Goal: Find specific page/section

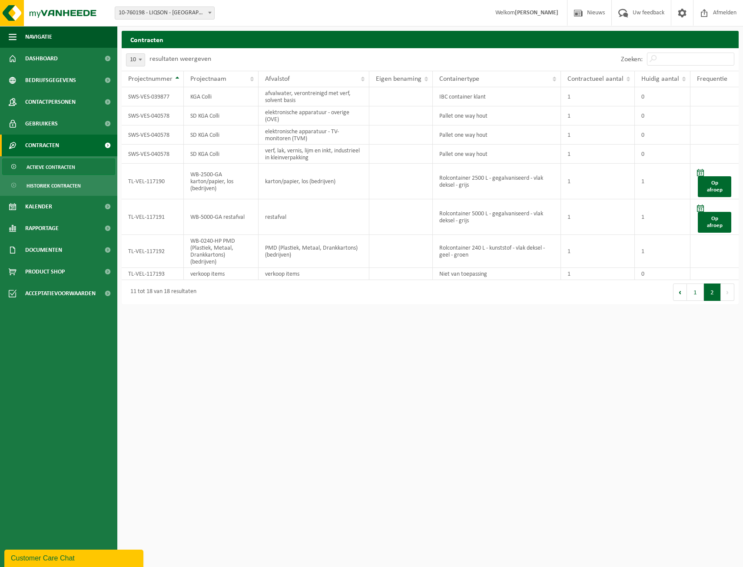
click at [108, 145] on span at bounding box center [108, 146] width 20 height 22
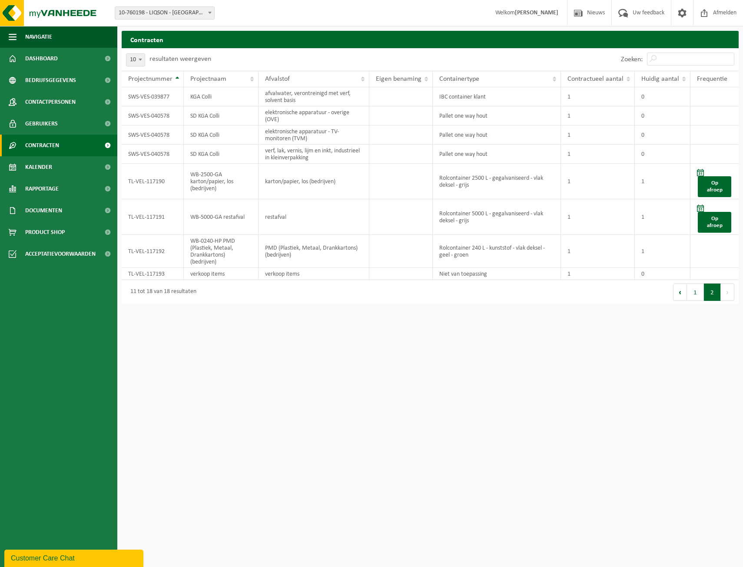
click at [108, 145] on span at bounding box center [108, 146] width 20 height 22
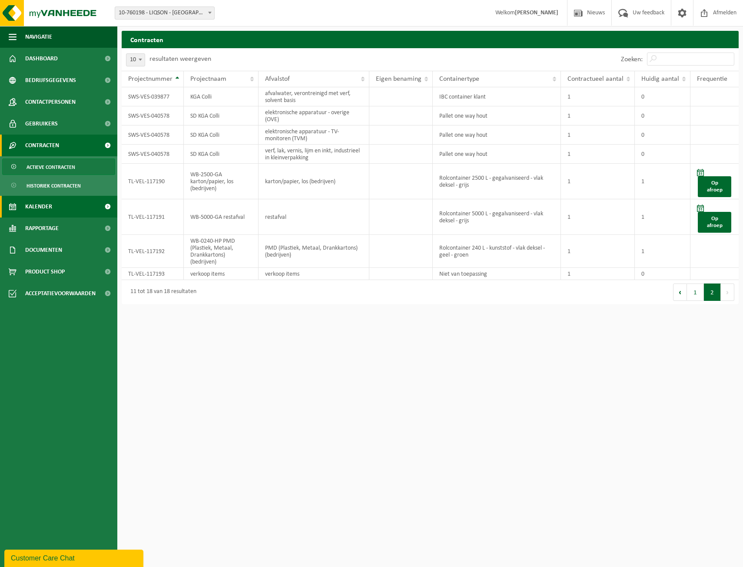
click at [56, 202] on link "Kalender" at bounding box center [58, 207] width 117 height 22
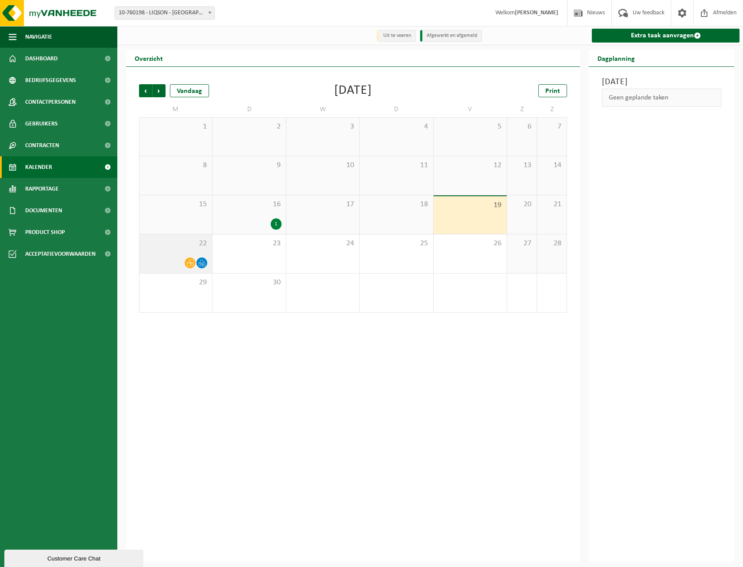
click at [189, 263] on icon at bounding box center [189, 262] width 7 height 7
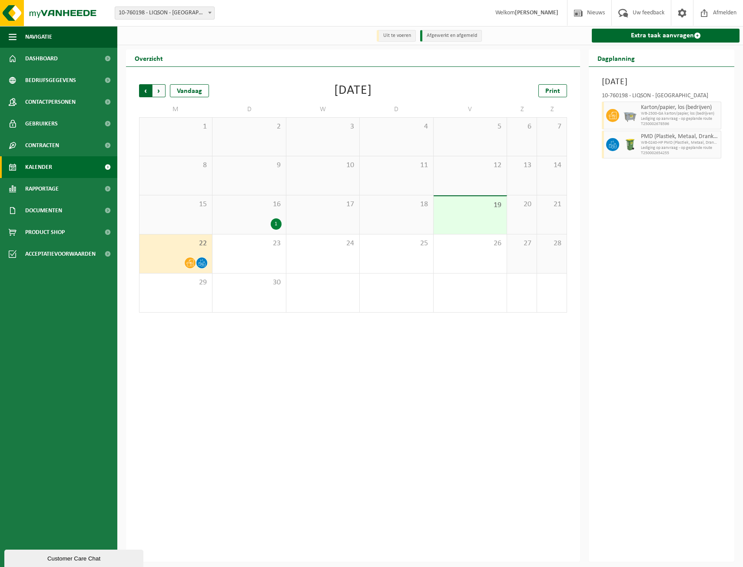
click at [162, 96] on span "Volgende" at bounding box center [158, 90] width 13 height 13
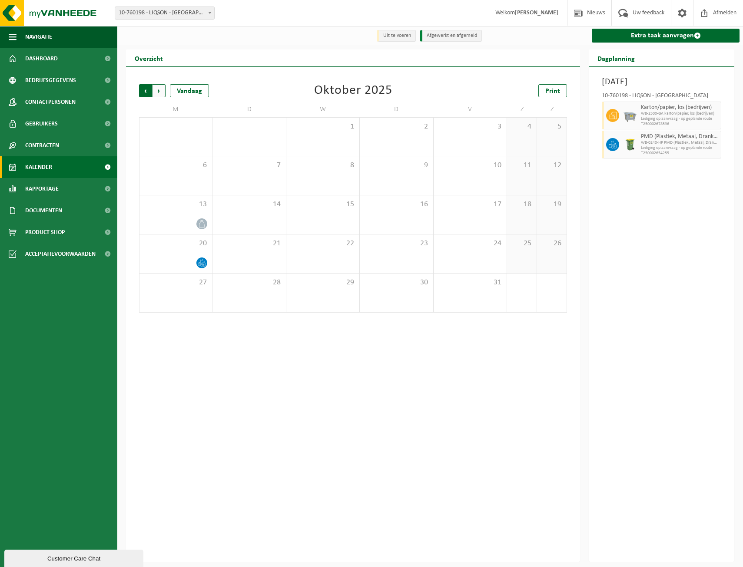
click at [163, 89] on span "Volgende" at bounding box center [158, 90] width 13 height 13
click at [146, 91] on span "Vorige" at bounding box center [145, 90] width 13 height 13
click at [104, 214] on span at bounding box center [108, 211] width 20 height 22
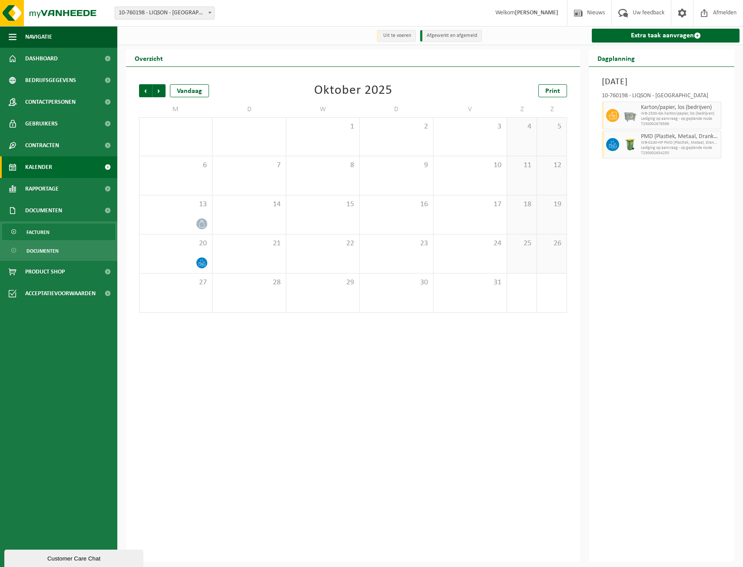
click at [45, 231] on span "Facturen" at bounding box center [37, 232] width 23 height 17
